Goal: Entertainment & Leisure: Consume media (video, audio)

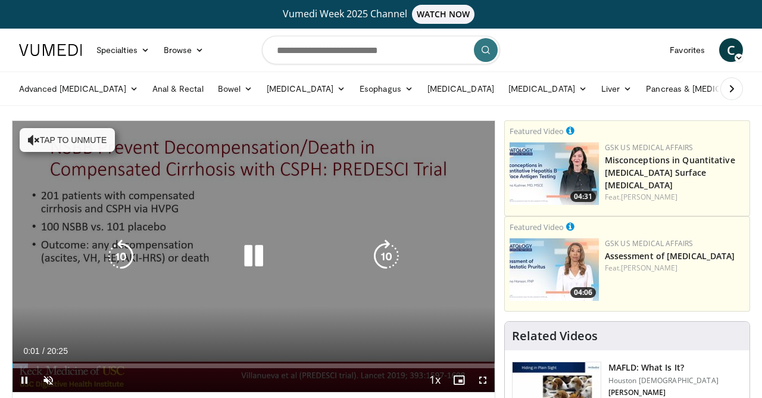
click at [49, 139] on button "Tap to unmute" at bounding box center [67, 140] width 95 height 24
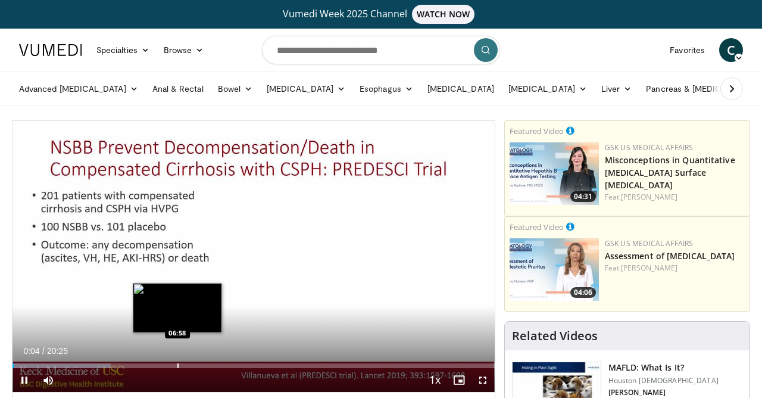
click at [177, 361] on div "Loaded : 20.40% 00:04 06:58" at bounding box center [254, 362] width 482 height 11
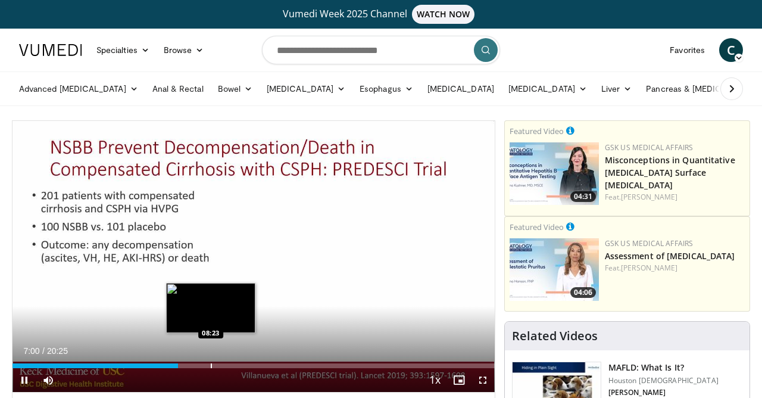
click at [211, 366] on div "Progress Bar" at bounding box center [211, 365] width 1 height 5
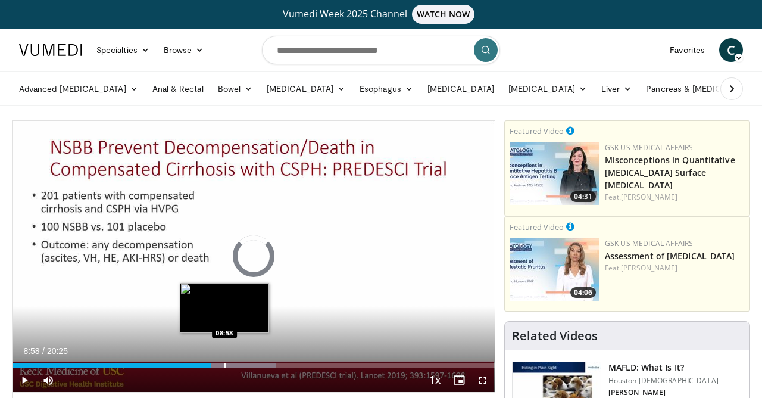
click at [225, 365] on div "Progress Bar" at bounding box center [225, 365] width 1 height 5
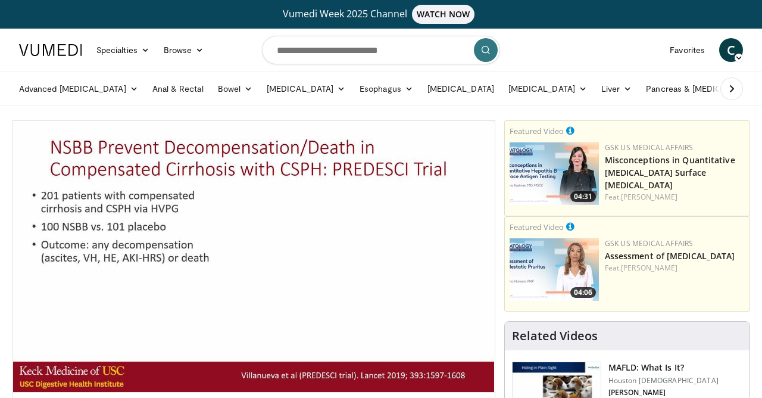
click at [235, 365] on div "10 seconds Tap to unmute" at bounding box center [254, 256] width 482 height 271
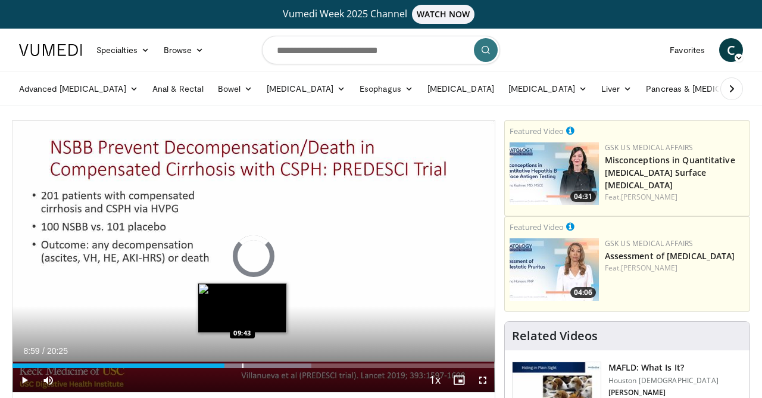
click at [242, 365] on div "Progress Bar" at bounding box center [242, 365] width 1 height 5
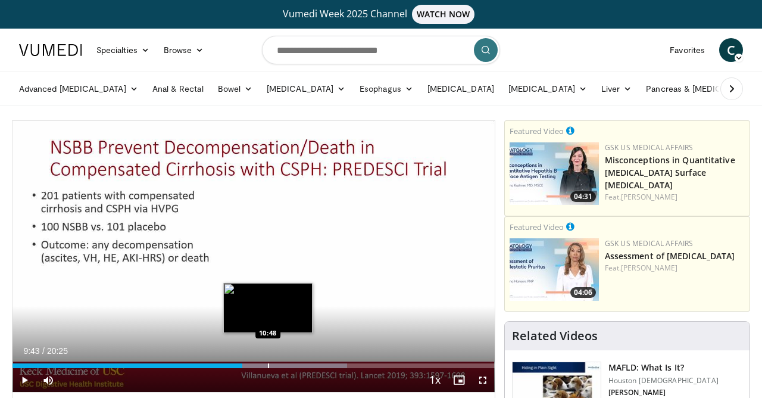
click at [269, 362] on div "Loaded : 69.38% 09:43 10:48" at bounding box center [254, 362] width 482 height 11
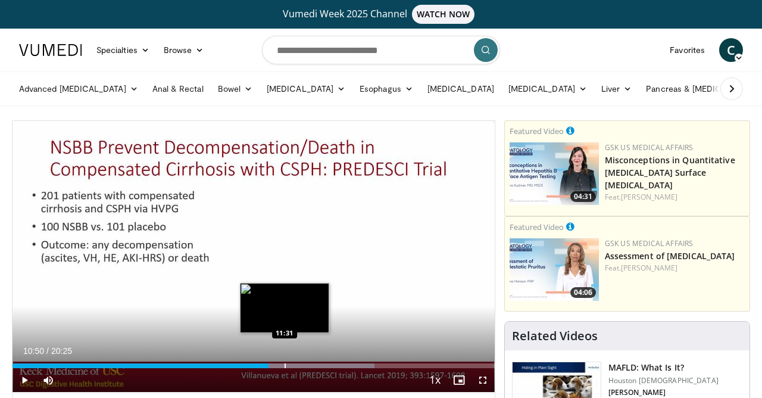
click at [285, 364] on div "Progress Bar" at bounding box center [285, 365] width 1 height 5
click at [275, 366] on div "Progress Bar" at bounding box center [275, 365] width 1 height 5
click at [288, 365] on div "Progress Bar" at bounding box center [288, 365] width 1 height 5
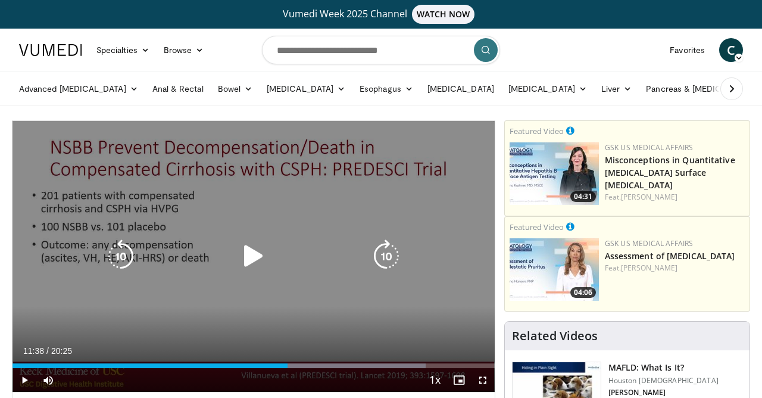
click at [244, 253] on icon "Video Player" at bounding box center [253, 255] width 33 height 33
click at [391, 257] on icon "Video Player" at bounding box center [386, 255] width 33 height 33
click at [391, 256] on icon "Video Player" at bounding box center [386, 255] width 33 height 33
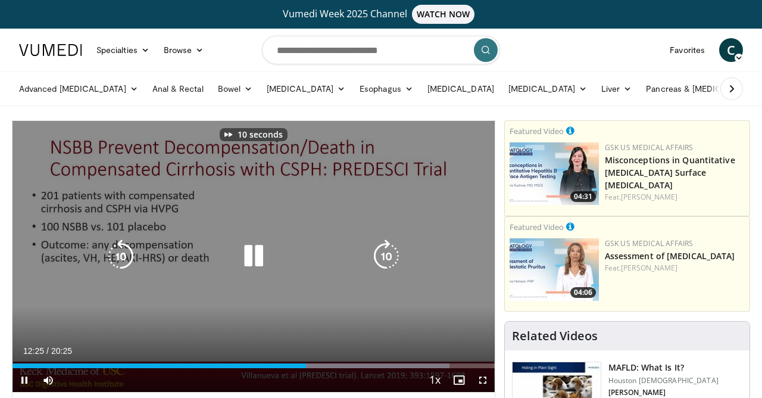
click at [391, 256] on icon "Video Player" at bounding box center [386, 255] width 33 height 33
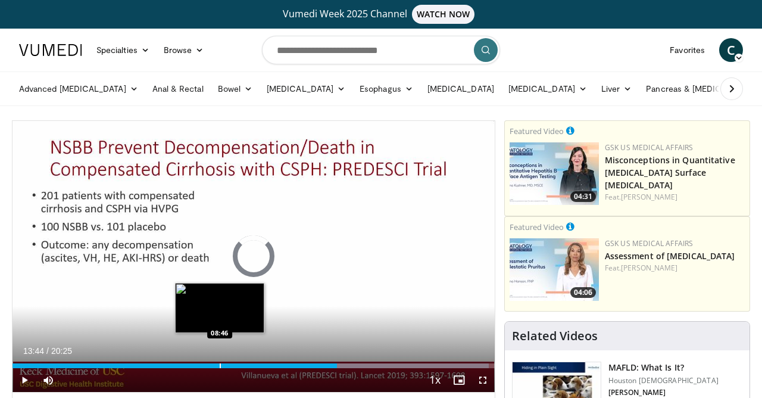
click at [220, 364] on div "Progress Bar" at bounding box center [220, 365] width 1 height 5
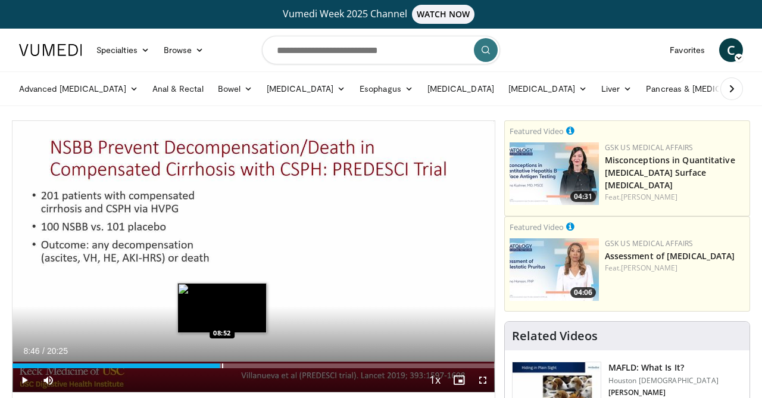
click at [222, 367] on div "Progress Bar" at bounding box center [222, 365] width 1 height 5
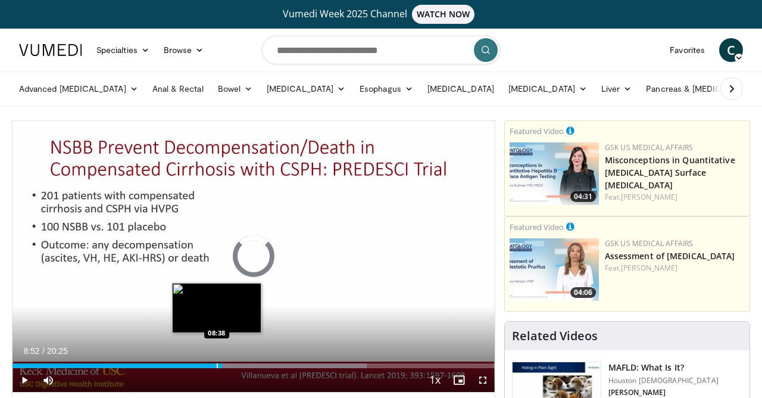
click at [217, 367] on div "Progress Bar" at bounding box center [217, 365] width 1 height 5
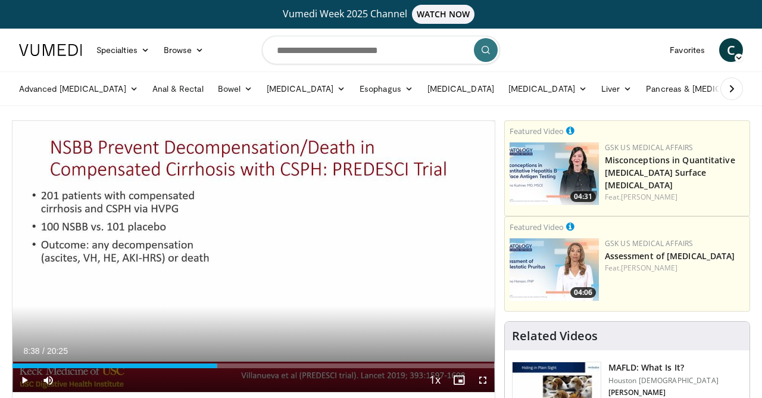
click at [23, 376] on span "Video Player" at bounding box center [25, 380] width 24 height 24
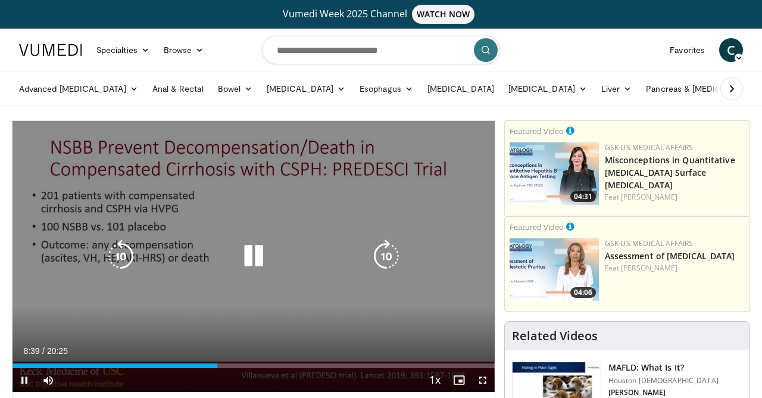
click at [123, 259] on icon "Video Player" at bounding box center [120, 255] width 33 height 33
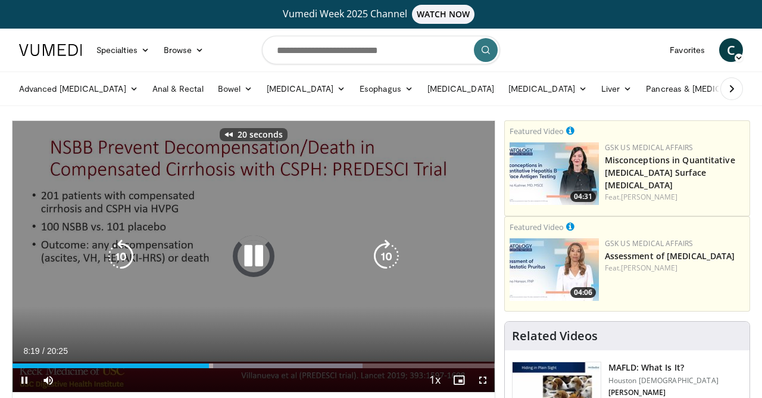
click at [123, 259] on icon "Video Player" at bounding box center [120, 255] width 33 height 33
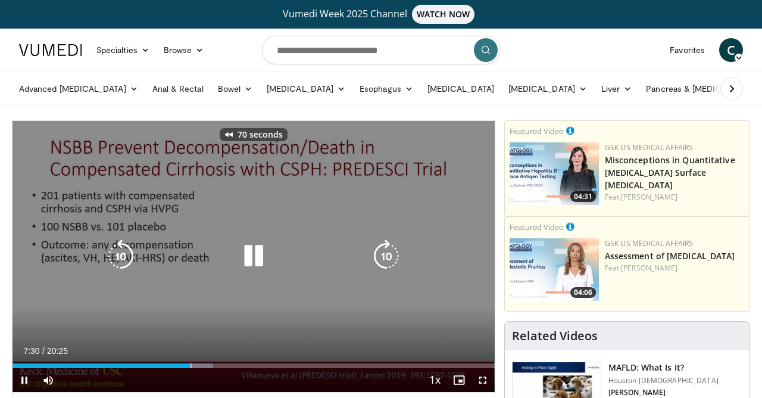
click at [123, 259] on icon "Video Player" at bounding box center [120, 255] width 33 height 33
click at [249, 258] on icon "Video Player" at bounding box center [253, 255] width 33 height 33
click at [116, 261] on icon "Video Player" at bounding box center [120, 255] width 33 height 33
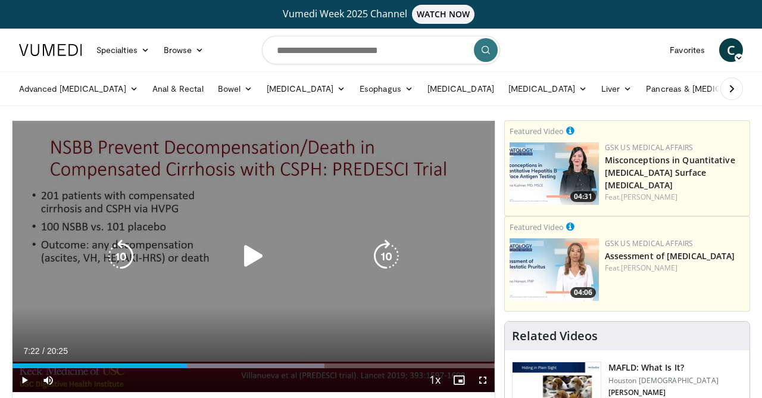
click at [124, 257] on icon "Video Player" at bounding box center [120, 255] width 33 height 33
click at [114, 256] on icon "Video Player" at bounding box center [120, 255] width 33 height 33
click at [378, 257] on icon "Video Player" at bounding box center [386, 255] width 33 height 33
click at [248, 263] on icon "Video Player" at bounding box center [253, 255] width 33 height 33
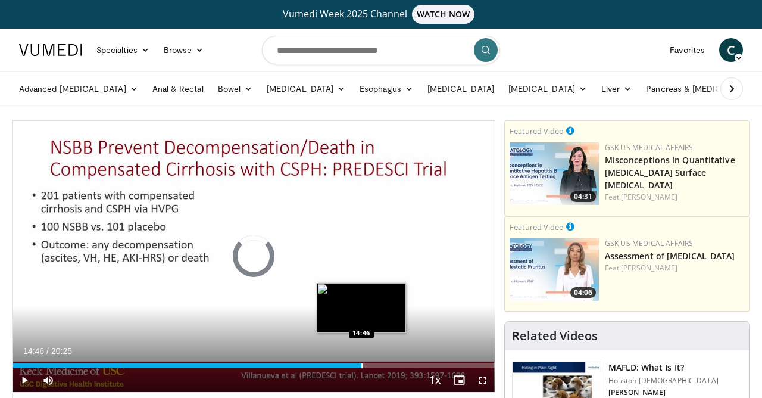
click at [362, 362] on div "Loaded : 66.12% 14:46 14:46" at bounding box center [254, 362] width 482 height 11
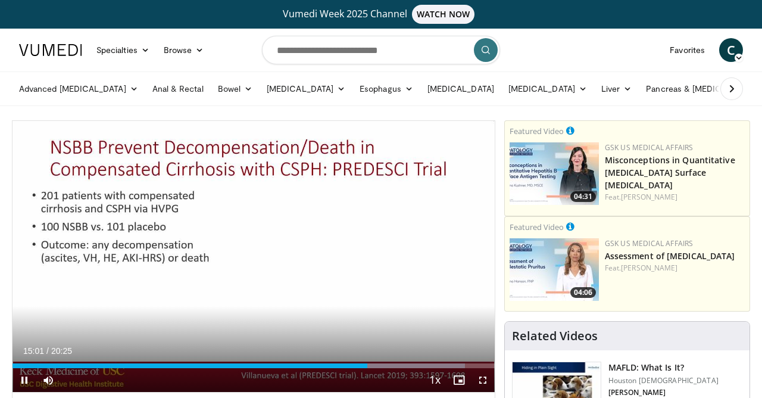
click at [27, 378] on span "Video Player" at bounding box center [25, 380] width 24 height 24
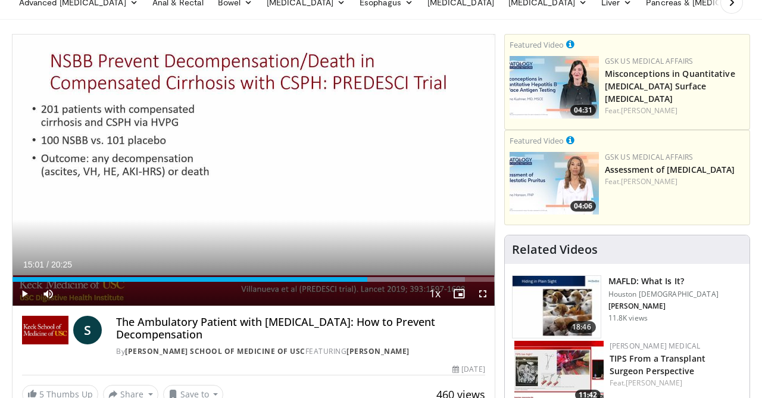
scroll to position [89, 0]
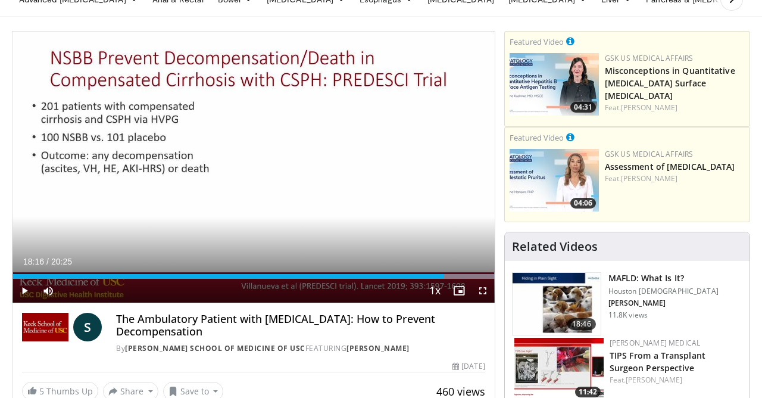
click at [26, 286] on span "Video Player" at bounding box center [25, 291] width 24 height 24
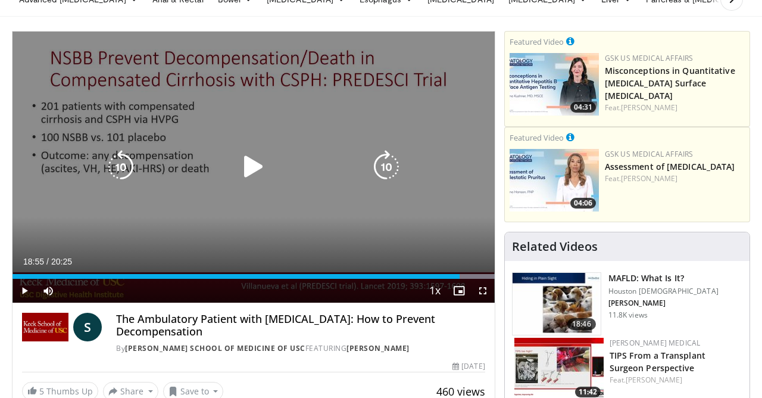
click at [120, 164] on icon "Video Player" at bounding box center [120, 166] width 33 height 33
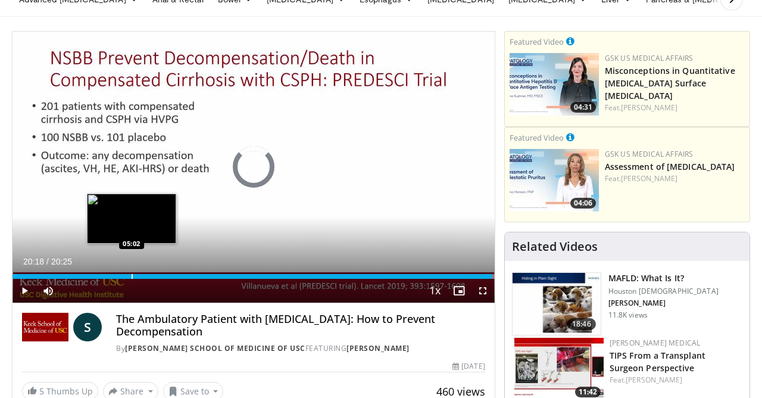
click at [132, 273] on div "Loaded : 99.99% 20:18 05:02" at bounding box center [254, 272] width 482 height 11
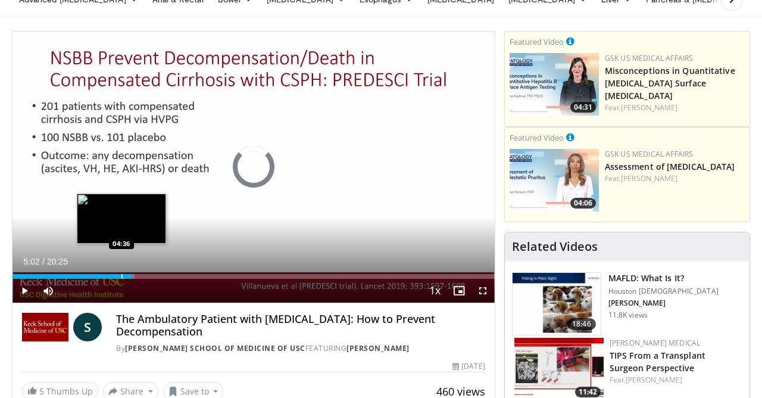
click at [122, 275] on div "Progress Bar" at bounding box center [122, 276] width 1 height 5
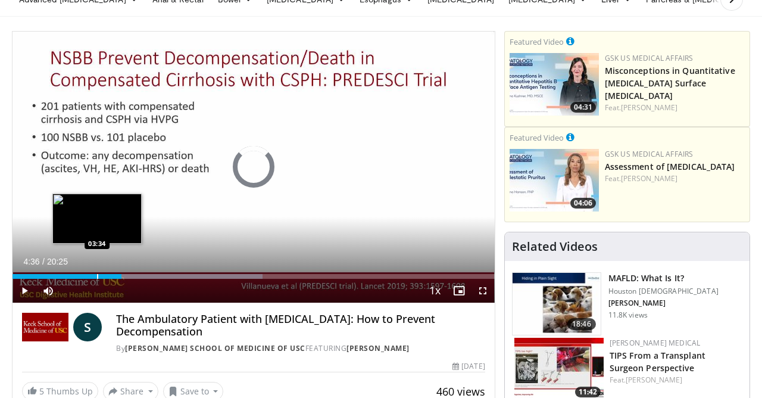
click at [97, 276] on div "Progress Bar" at bounding box center [97, 276] width 1 height 5
